Goal: Task Accomplishment & Management: Use online tool/utility

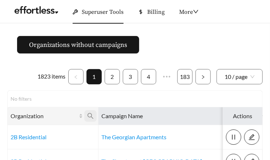
click at [91, 117] on icon "search" at bounding box center [90, 115] width 7 height 7
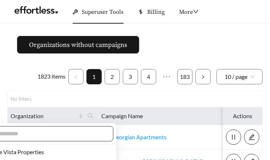
click at [63, 131] on input "text" at bounding box center [43, 133] width 124 height 9
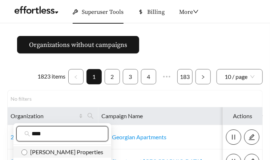
type input "****"
click at [57, 153] on span "[PERSON_NAME] Properties" at bounding box center [65, 151] width 76 height 7
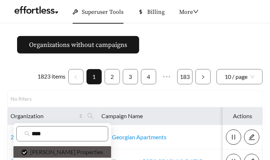
click at [106, 99] on div "No filters" at bounding box center [135, 99] width 249 height 8
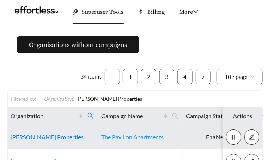
click at [39, 136] on link "[PERSON_NAME] Properties" at bounding box center [47, 136] width 73 height 7
click at [35, 139] on link "[PERSON_NAME] Properties" at bounding box center [47, 136] width 73 height 7
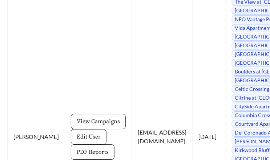
scroll to position [1085, 0]
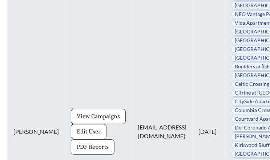
click at [71, 140] on button "PDF Reports" at bounding box center [93, 146] width 44 height 15
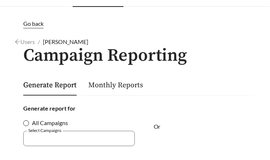
click at [29, 122] on span "All Campaigns" at bounding box center [50, 122] width 42 height 9
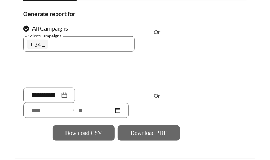
scroll to position [102, 0]
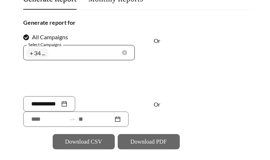
click at [51, 54] on div "+ 34 ..." at bounding box center [38, 52] width 25 height 12
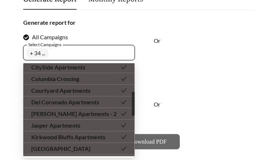
scroll to position [106, 0]
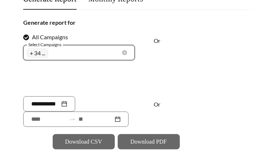
click at [80, 56] on div "Metropolitan Flats Apartments The View at Forest Park Apartments West End Terra…" at bounding box center [73, 52] width 95 height 12
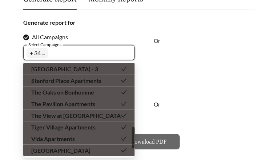
scroll to position [254, 0]
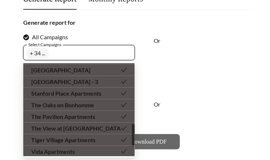
click at [69, 81] on span "[GEOGRAPHIC_DATA] - 3" at bounding box center [64, 81] width 67 height 7
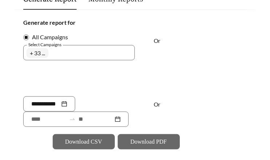
click at [194, 56] on form "Generate report for All Campaigns Or Select Campaigns Metropolitan Flats Apartm…" at bounding box center [134, 83] width 223 height 131
click at [47, 120] on input at bounding box center [48, 119] width 35 height 9
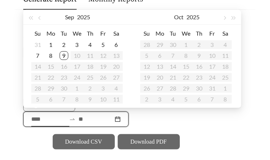
type input "**********"
click at [41, 18] on span "button" at bounding box center [40, 18] width 4 height 4
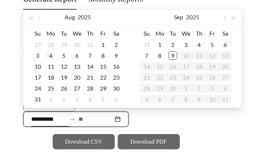
type input "**********"
click at [52, 54] on div "4" at bounding box center [50, 55] width 9 height 9
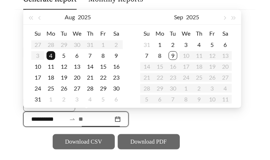
type input "**********"
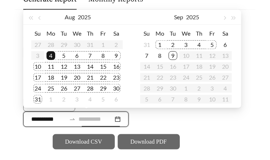
click at [211, 43] on div "5" at bounding box center [212, 44] width 9 height 9
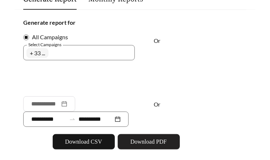
click at [161, 147] on button "Download PDF" at bounding box center [149, 141] width 62 height 15
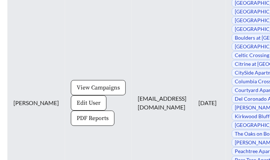
scroll to position [1113, 0]
click at [80, 83] on span "View Campaigns" at bounding box center [98, 87] width 43 height 9
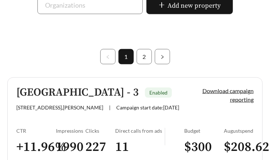
scroll to position [90, 0]
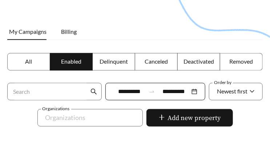
click at [192, 59] on span "Deactivated" at bounding box center [198, 61] width 30 height 7
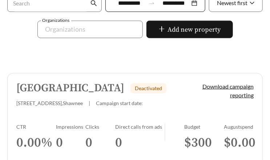
scroll to position [220, 0]
